Goal: Task Accomplishment & Management: Use online tool/utility

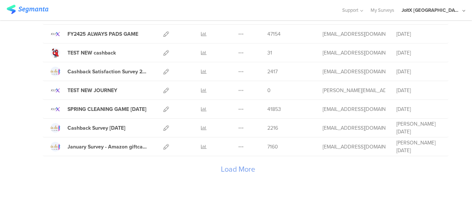
scroll to position [882, 0]
click at [237, 169] on div "Load More" at bounding box center [238, 170] width 390 height 29
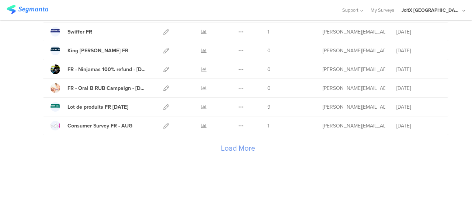
scroll to position [1842, 0]
click at [229, 151] on div "Load More" at bounding box center [238, 149] width 390 height 29
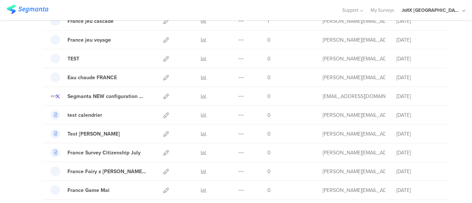
scroll to position [2284, 0]
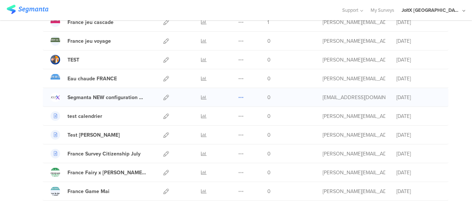
click at [238, 97] on icon at bounding box center [241, 98] width 6 height 6
click at [222, 116] on button "Duplicate" at bounding box center [226, 115] width 41 height 13
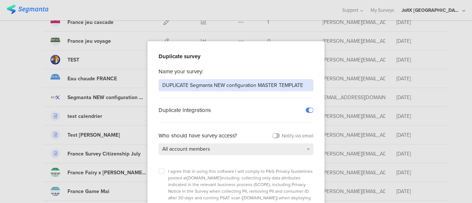
click at [165, 83] on input "DUPLICATE Segmanta NEW configuration MASTER TEMPLATE" at bounding box center [235, 85] width 155 height 12
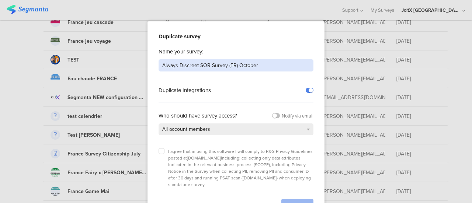
scroll to position [28, 0]
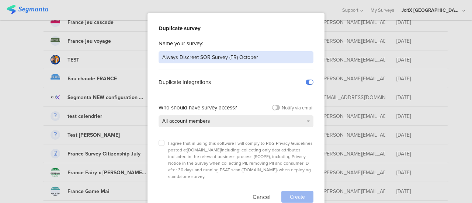
type input "Always Discreet SOR Survey (FR) October"
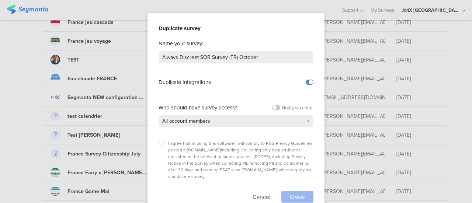
click at [155, 144] on div "Duplicate survey Name your survey: Always Discreet SOR Survey (FR) October Dupl…" at bounding box center [235, 111] width 177 height 197
click at [161, 143] on label at bounding box center [161, 143] width 6 height 6
click at [0, 0] on input "checkbox" at bounding box center [0, 0] width 0 height 0
click at [296, 193] on span "Create" at bounding box center [297, 197] width 15 height 8
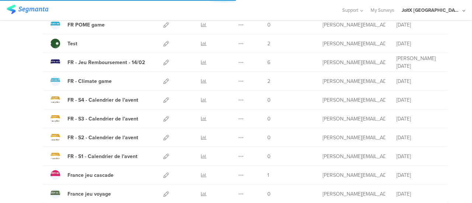
scroll to position [2124, 0]
